Goal: Information Seeking & Learning: Learn about a topic

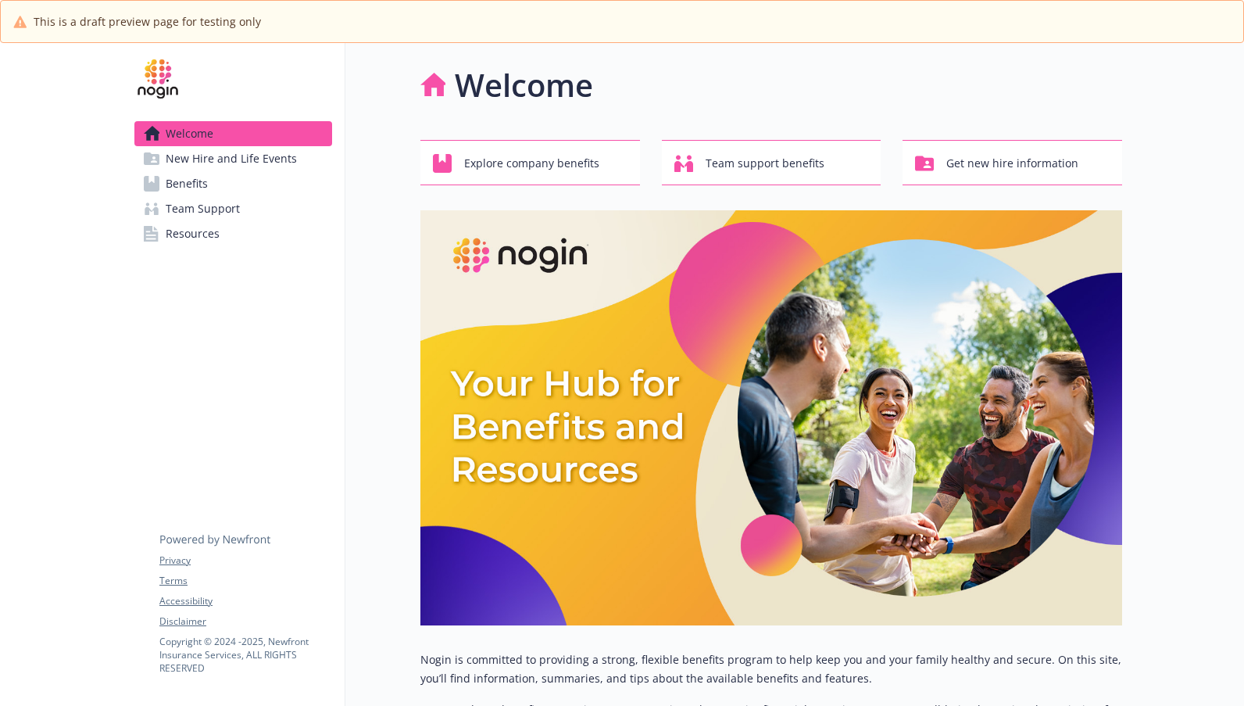
click at [156, 81] on img at bounding box center [157, 78] width 47 height 47
click at [159, 75] on img at bounding box center [157, 78] width 47 height 47
click at [558, 163] on span "Explore company benefits" at bounding box center [531, 164] width 135 height 30
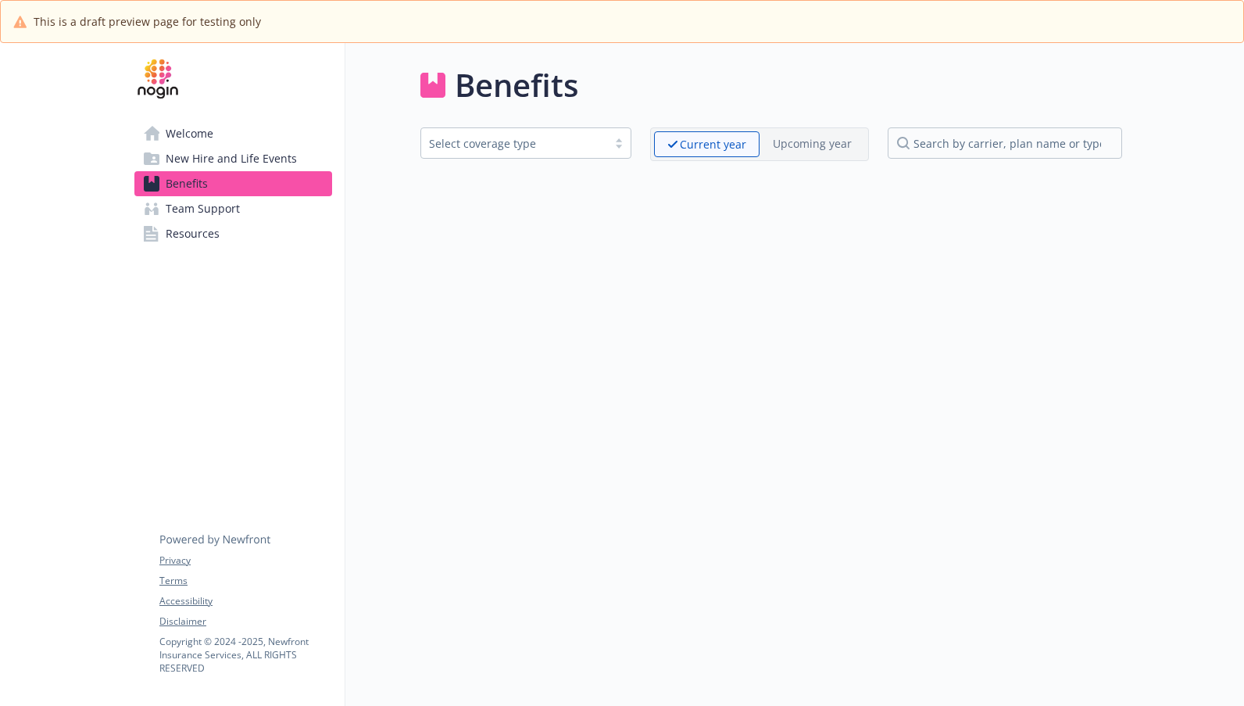
click at [192, 133] on span "Welcome" at bounding box center [190, 133] width 48 height 25
